Goal: Task Accomplishment & Management: Complete application form

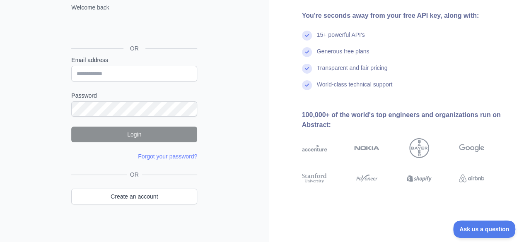
scroll to position [72, 0]
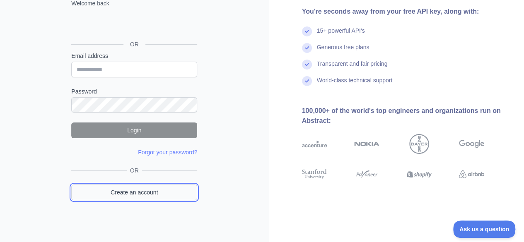
click at [147, 193] on link "Create an account" at bounding box center [134, 193] width 126 height 16
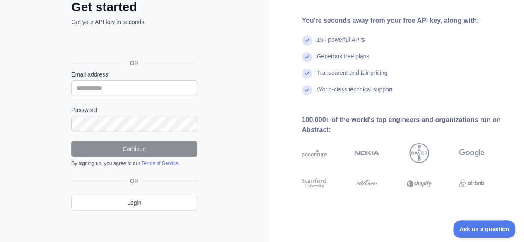
scroll to position [72, 0]
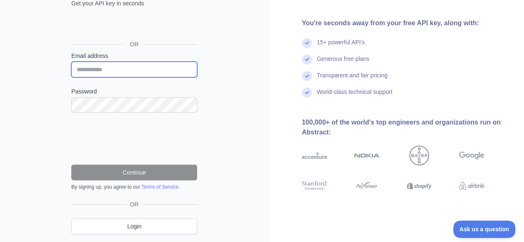
click at [128, 64] on input "Email address" at bounding box center [134, 70] width 126 height 16
type input "**********"
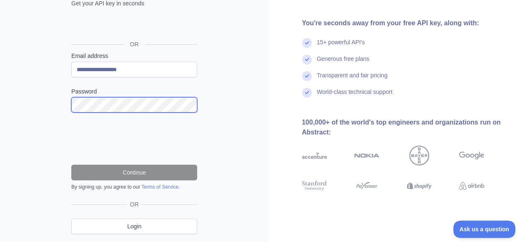
scroll to position [72, 0]
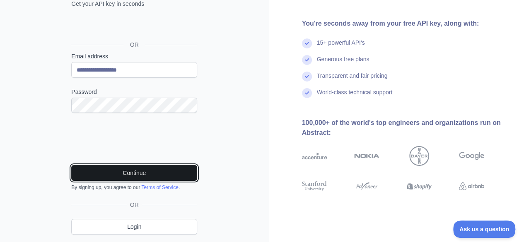
click at [154, 171] on button "Continue" at bounding box center [134, 173] width 126 height 16
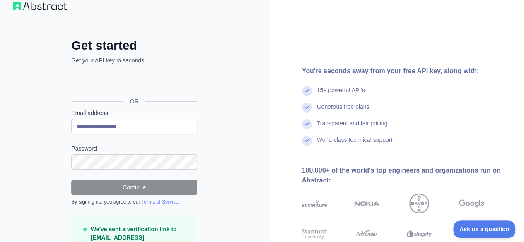
scroll to position [70, 0]
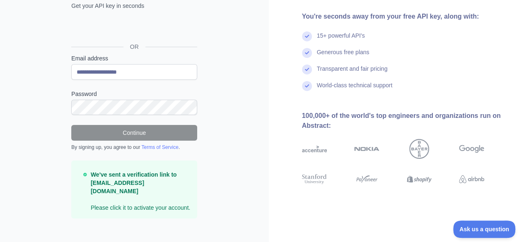
scroll to position [72, 0]
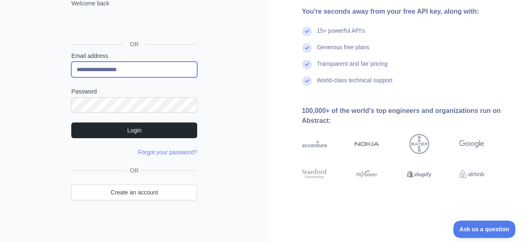
click at [102, 72] on input "**********" at bounding box center [134, 70] width 126 height 16
type input "**********"
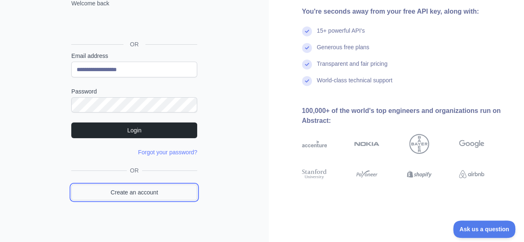
click at [134, 191] on link "Create an account" at bounding box center [134, 193] width 126 height 16
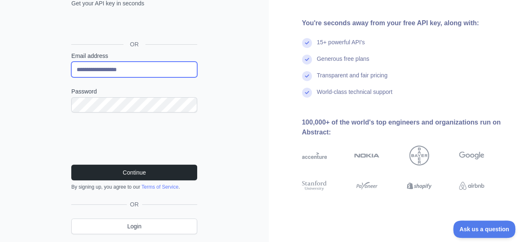
click at [103, 70] on input "**********" at bounding box center [134, 70] width 126 height 16
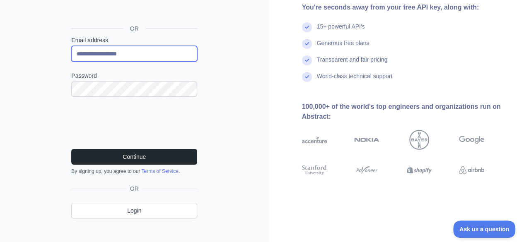
scroll to position [89, 0]
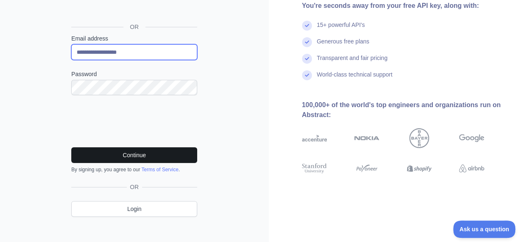
type input "**********"
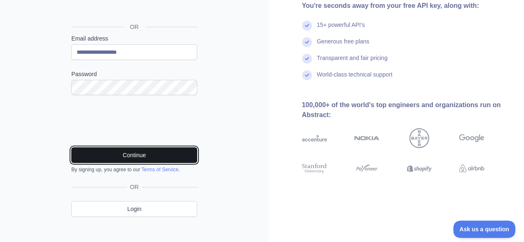
click at [147, 150] on button "Continue" at bounding box center [134, 155] width 126 height 16
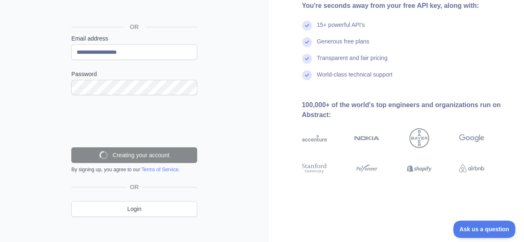
scroll to position [70, 0]
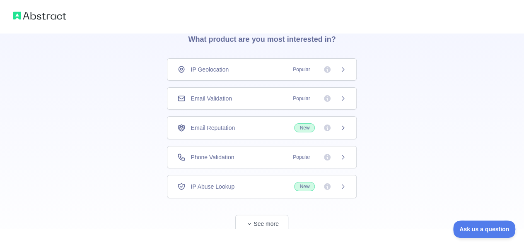
scroll to position [60, 0]
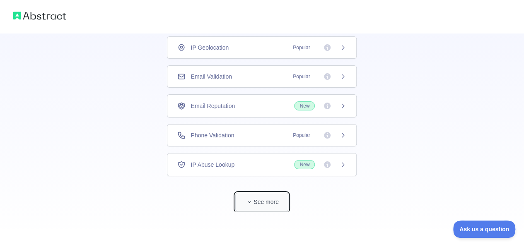
click at [256, 203] on button "See more" at bounding box center [261, 202] width 53 height 19
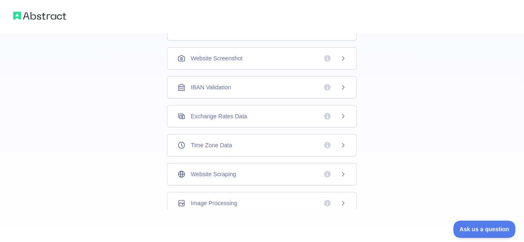
scroll to position [0, 0]
click at [57, 16] on img at bounding box center [39, 16] width 53 height 12
click at [292, 63] on div "User Avatar Creation" at bounding box center [262, 57] width 190 height 22
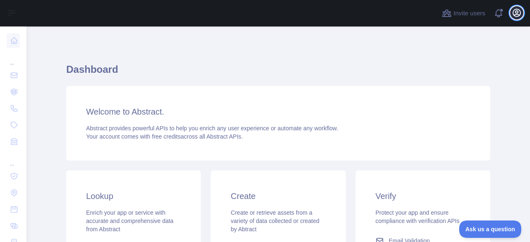
click at [517, 13] on icon "button" at bounding box center [517, 13] width 10 height 10
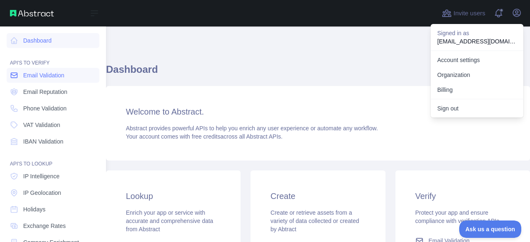
click at [35, 79] on span "Email Validation" at bounding box center [43, 75] width 41 height 8
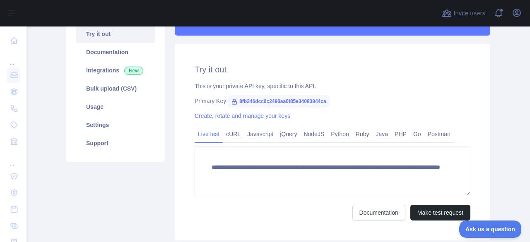
scroll to position [92, 0]
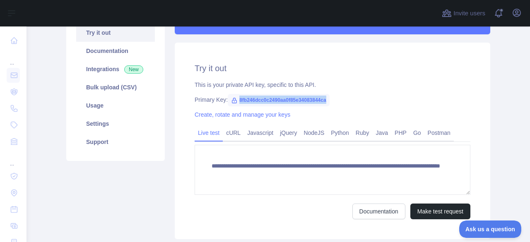
drag, startPoint x: 234, startPoint y: 99, endPoint x: 327, endPoint y: 99, distance: 93.6
click at [327, 99] on div "Primary Key: 8fb246dcc0c2490aa0f85e34083844ca" at bounding box center [333, 100] width 276 height 8
copy span "8fb246dcc0c2490aa0f85e34083844ca"
